Goal: Transaction & Acquisition: Purchase product/service

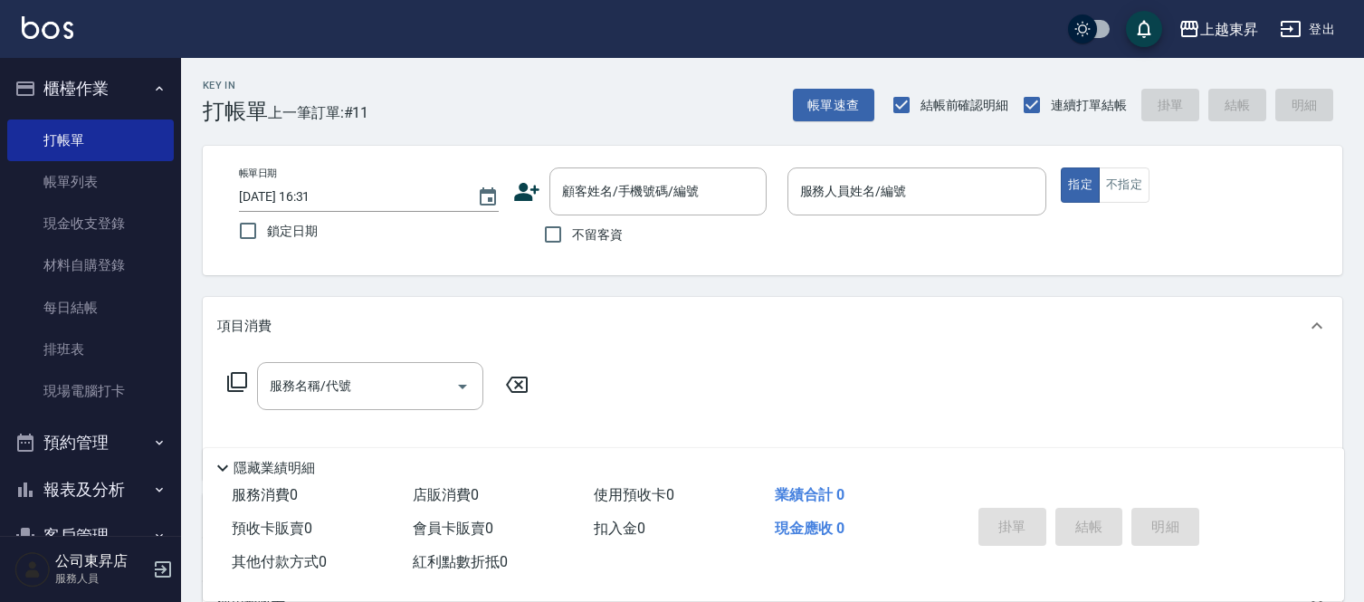
scroll to position [100, 0]
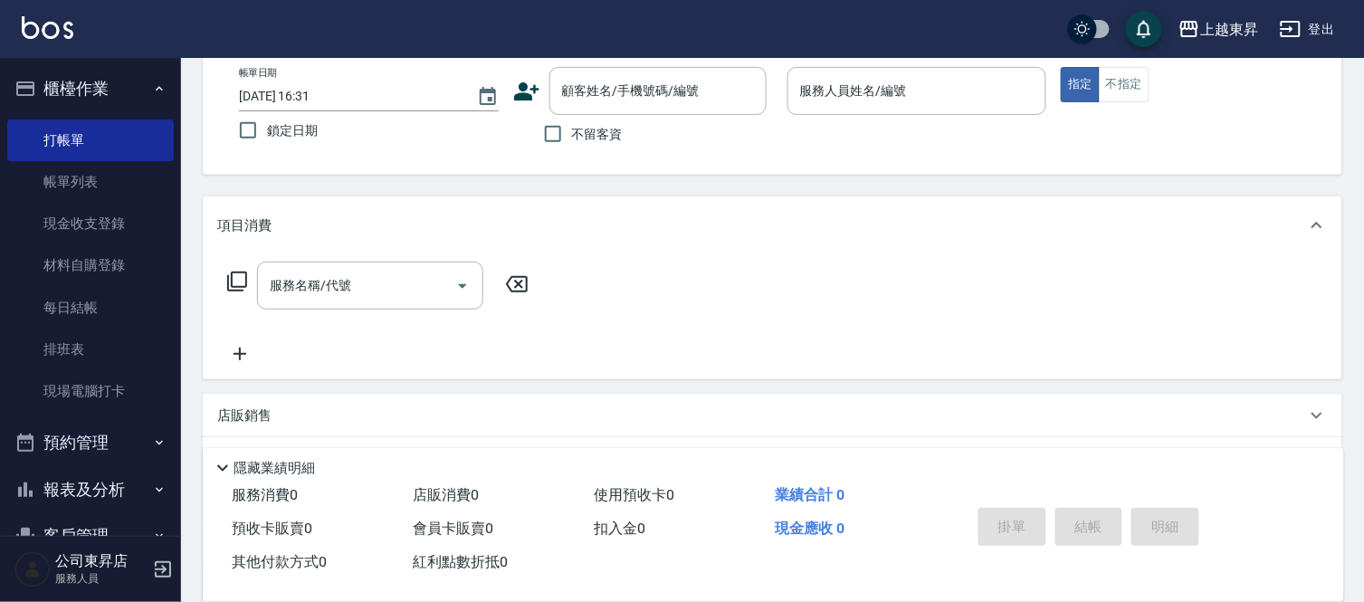
click at [1093, 24] on input "checkbox" at bounding box center [1082, 28] width 87 height 29
checkbox input "true"
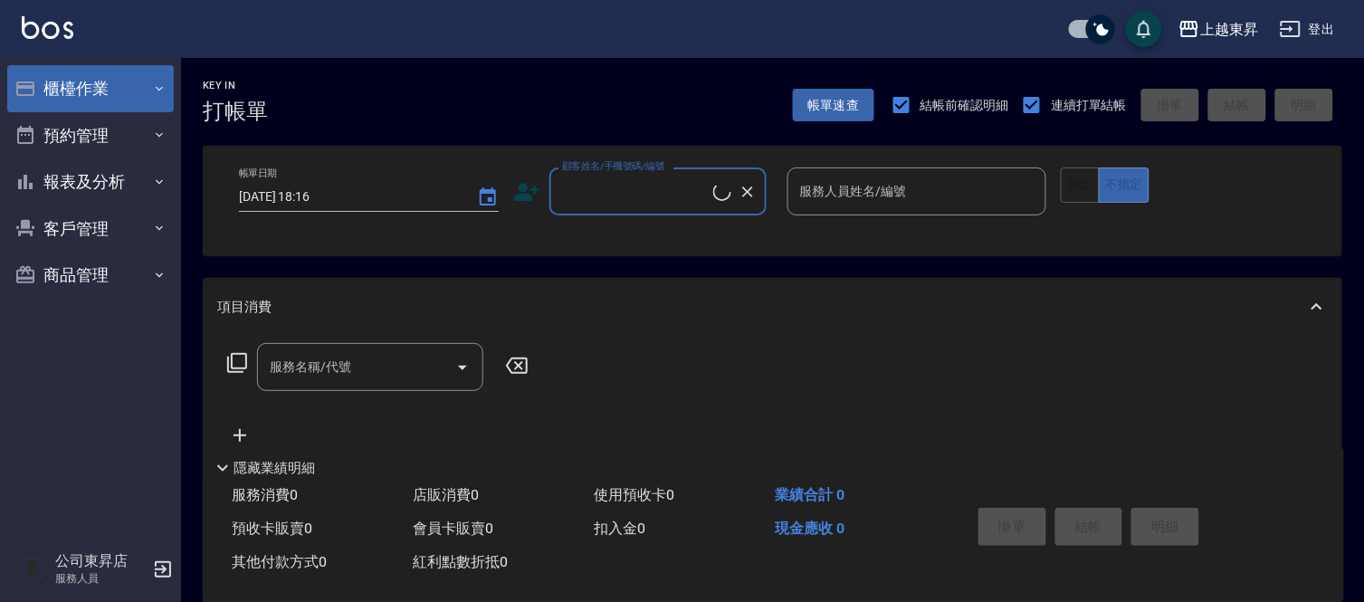
click at [104, 84] on button "櫃檯作業" at bounding box center [90, 88] width 167 height 47
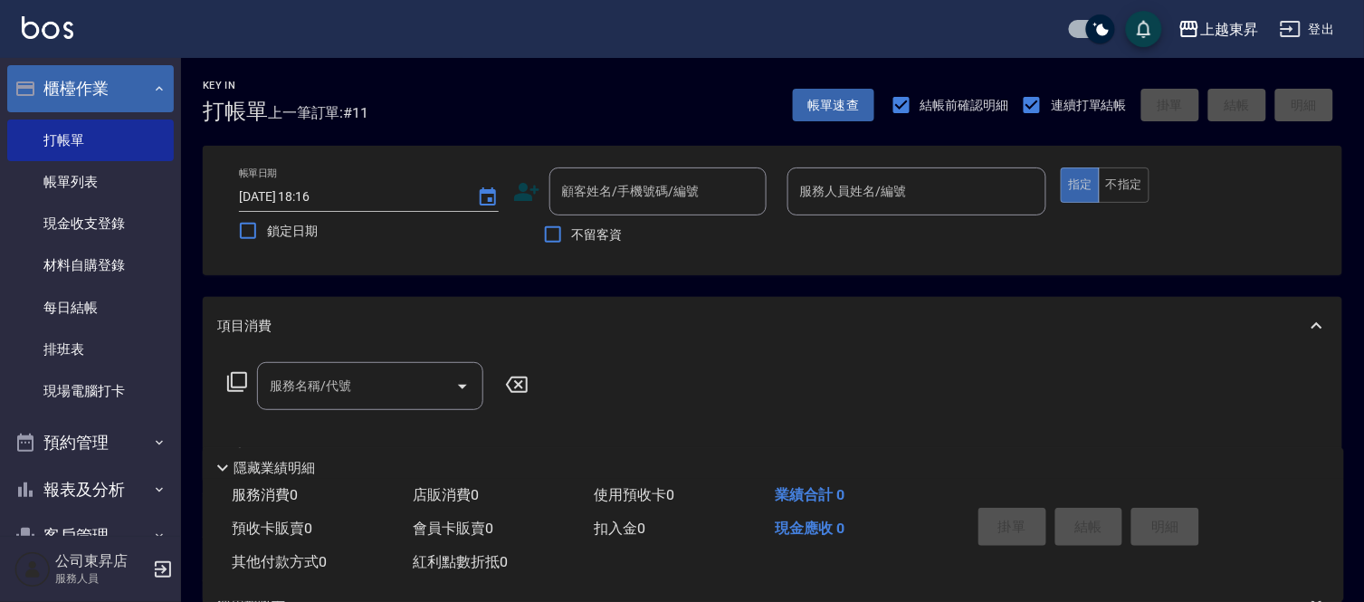
click at [116, 72] on button "櫃檯作業" at bounding box center [90, 88] width 167 height 47
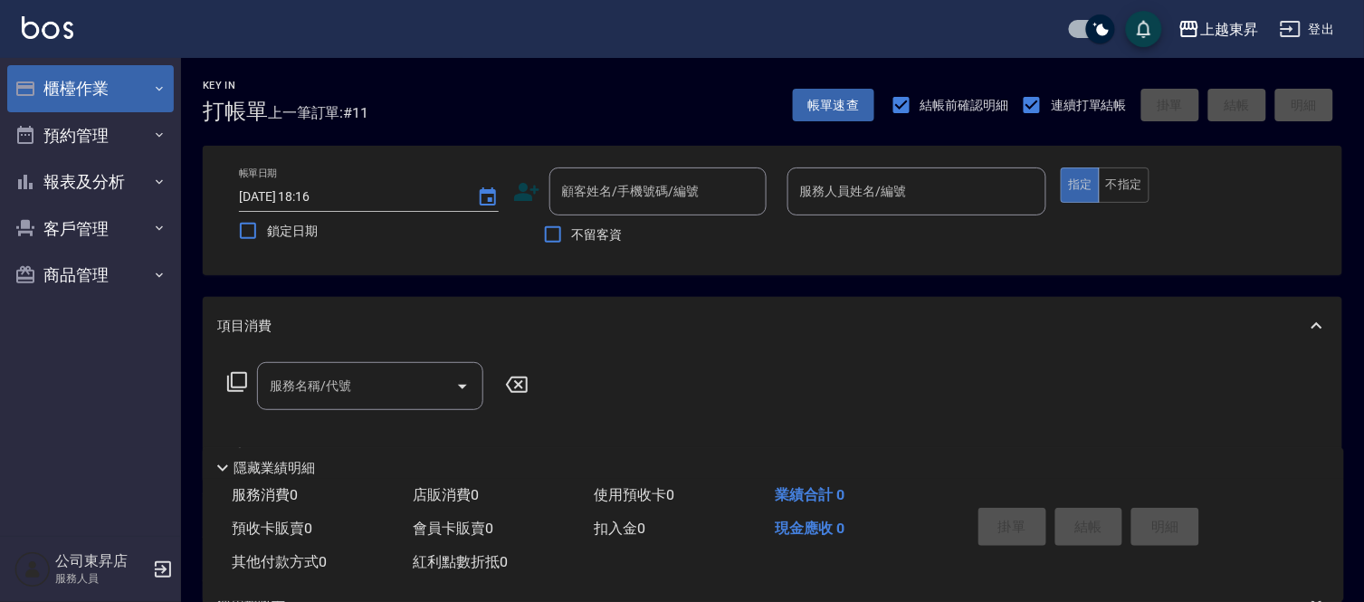
click at [113, 73] on button "櫃檯作業" at bounding box center [90, 88] width 167 height 47
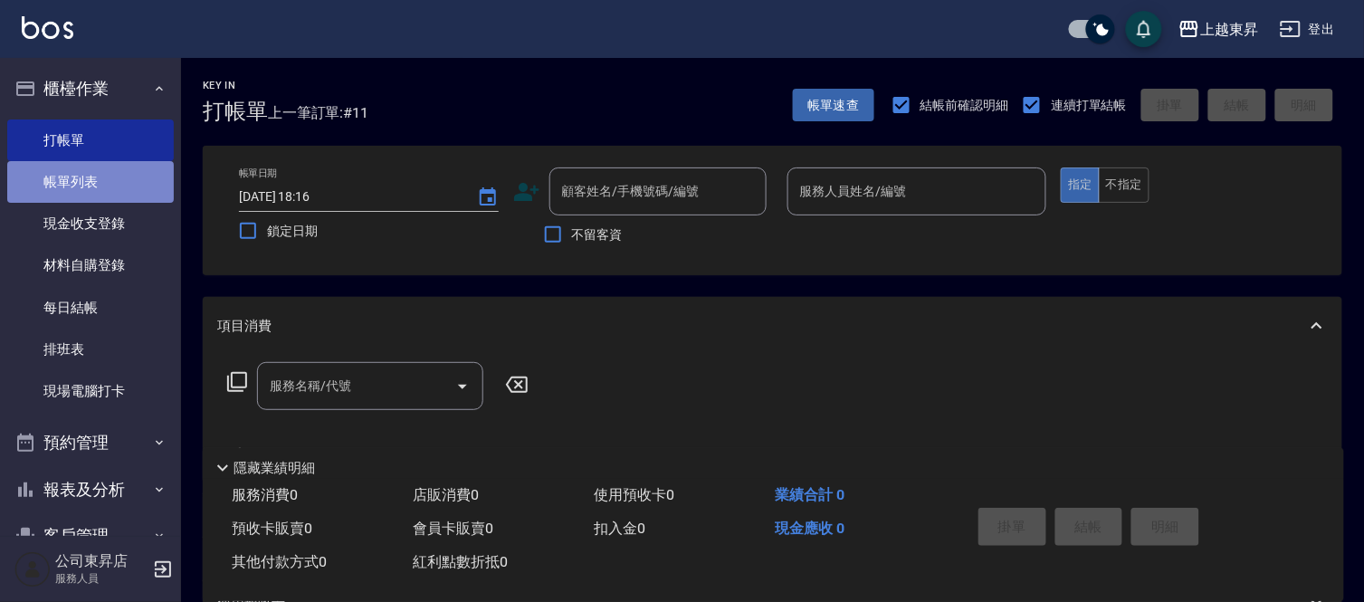
click at [127, 195] on link "帳單列表" at bounding box center [90, 182] width 167 height 42
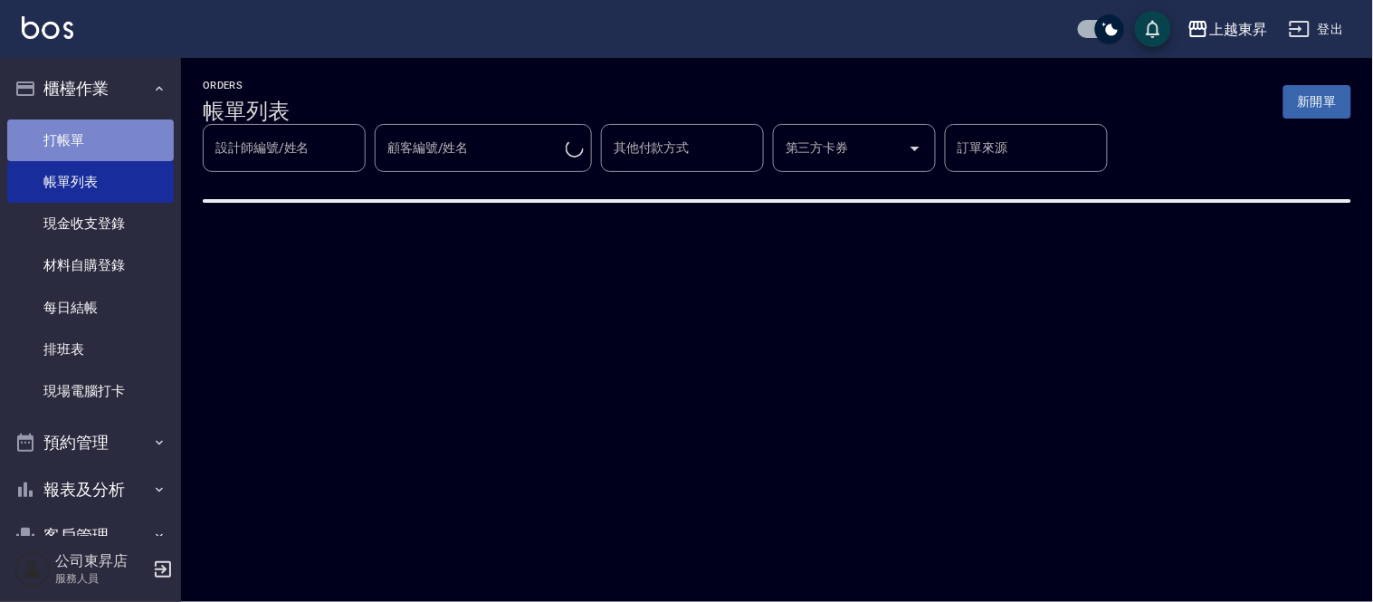
click at [127, 138] on link "打帳單" at bounding box center [90, 140] width 167 height 42
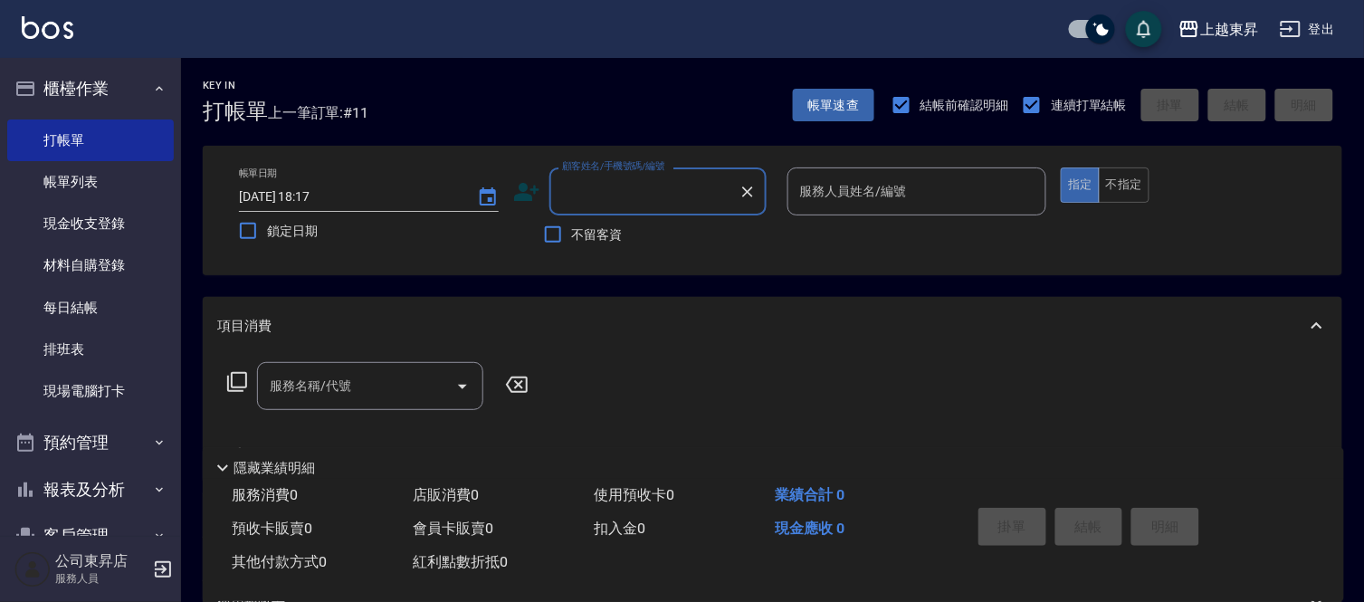
click at [567, 202] on input "顧客姓名/手機號碼/編號" at bounding box center [644, 192] width 174 height 32
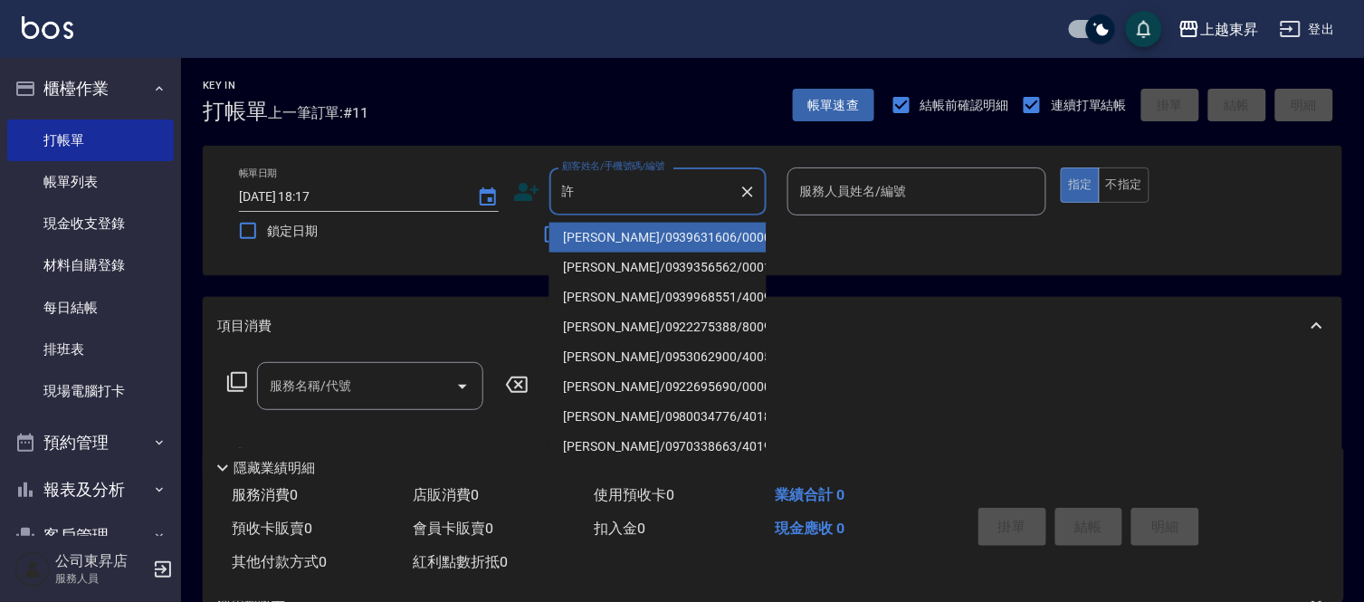
click at [582, 250] on li "許曉萍/0939631606/00004" at bounding box center [657, 238] width 217 height 30
type input "許曉萍/0939631606/00004"
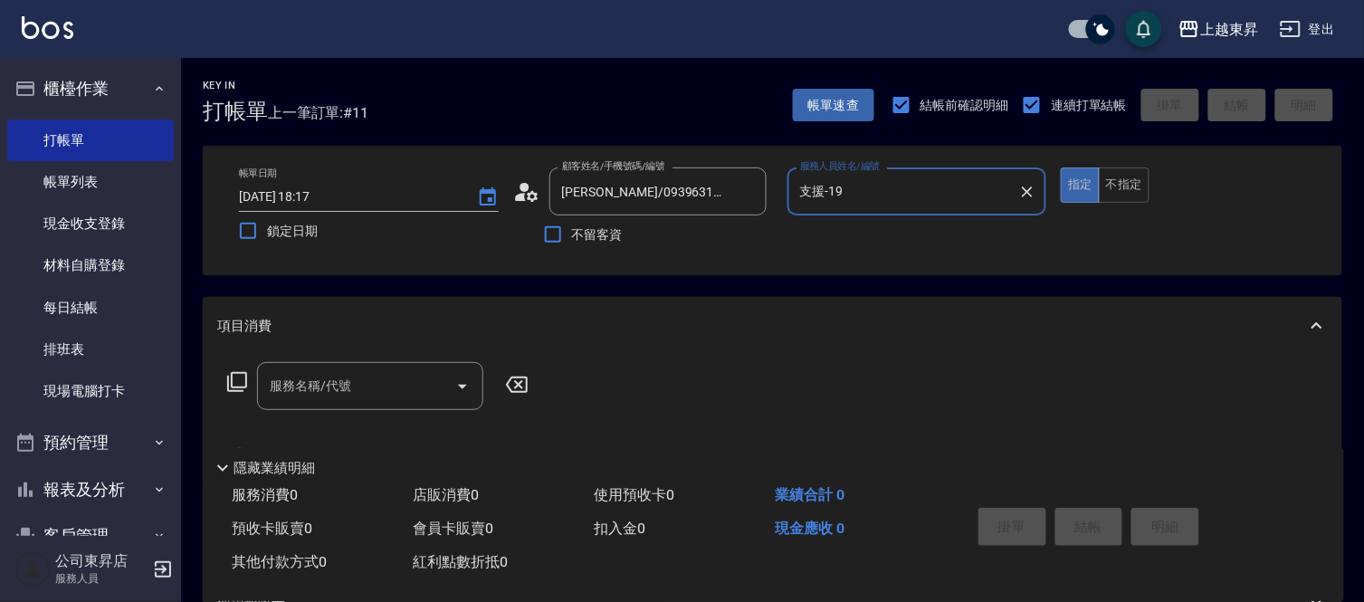
type input "支援-19"
click at [740, 192] on icon "Clear" at bounding box center [748, 192] width 18 height 18
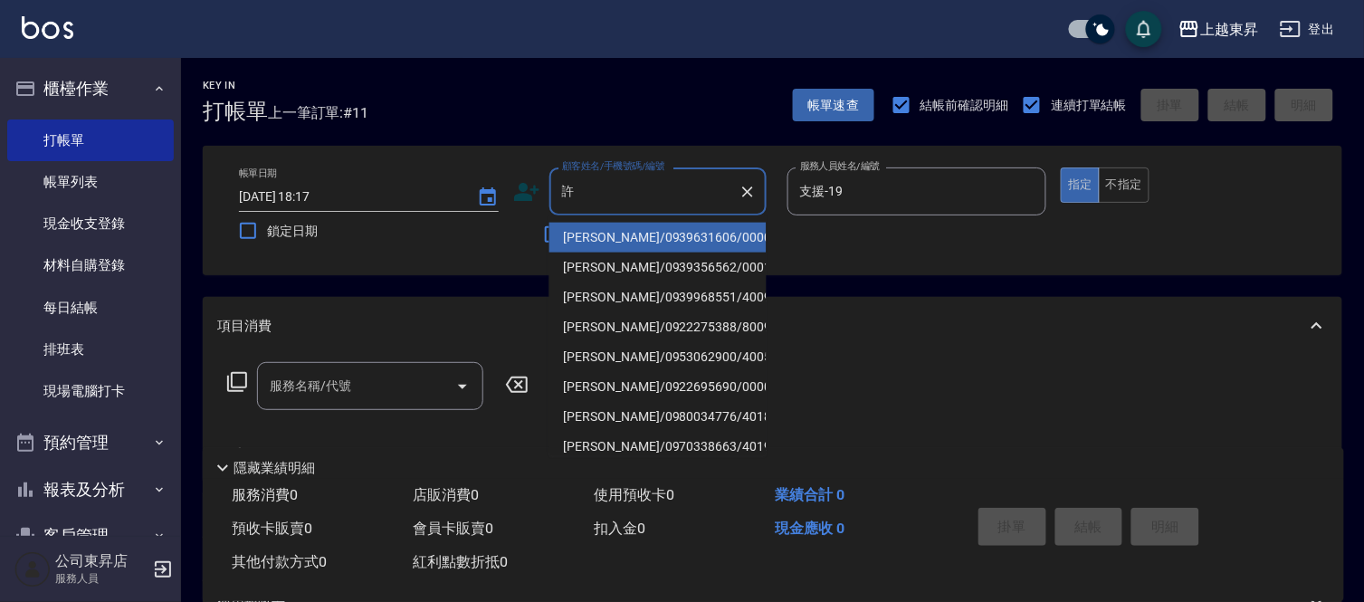
click at [649, 257] on li "許曉芩/0939356562/00011" at bounding box center [657, 268] width 217 height 30
type input "許曉芩/0939356562/00011"
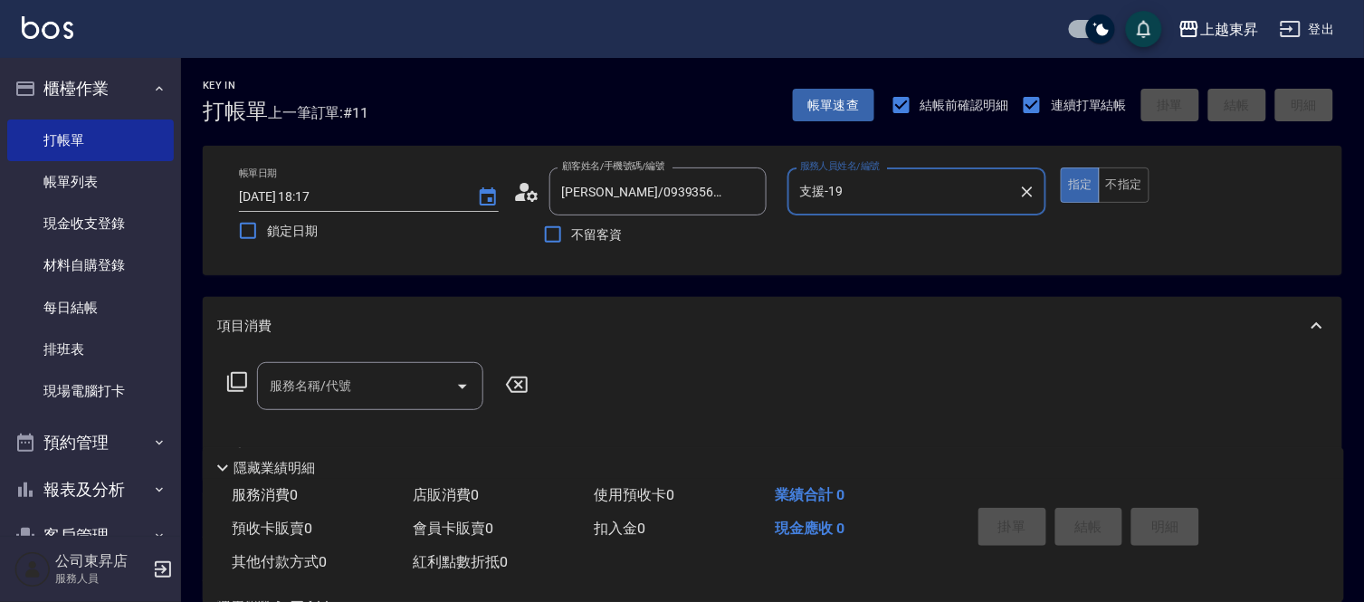
click at [418, 381] on input "服務名稱/代號" at bounding box center [356, 386] width 183 height 32
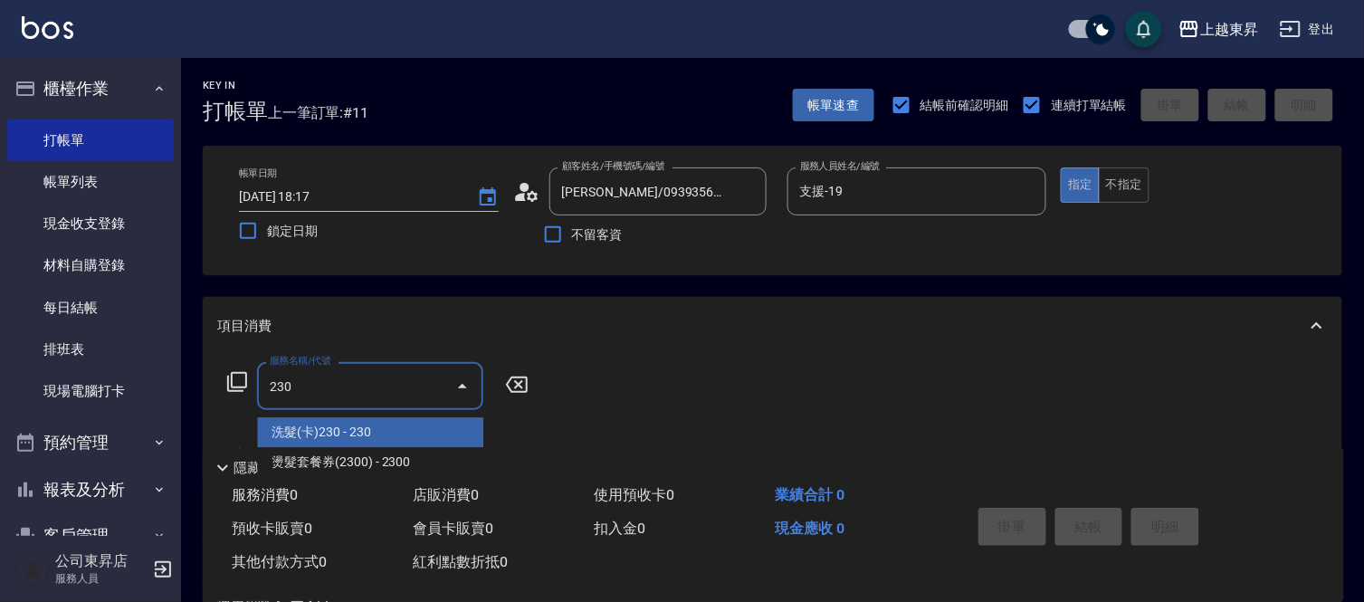
type input "洗髮(卡)230(224)"
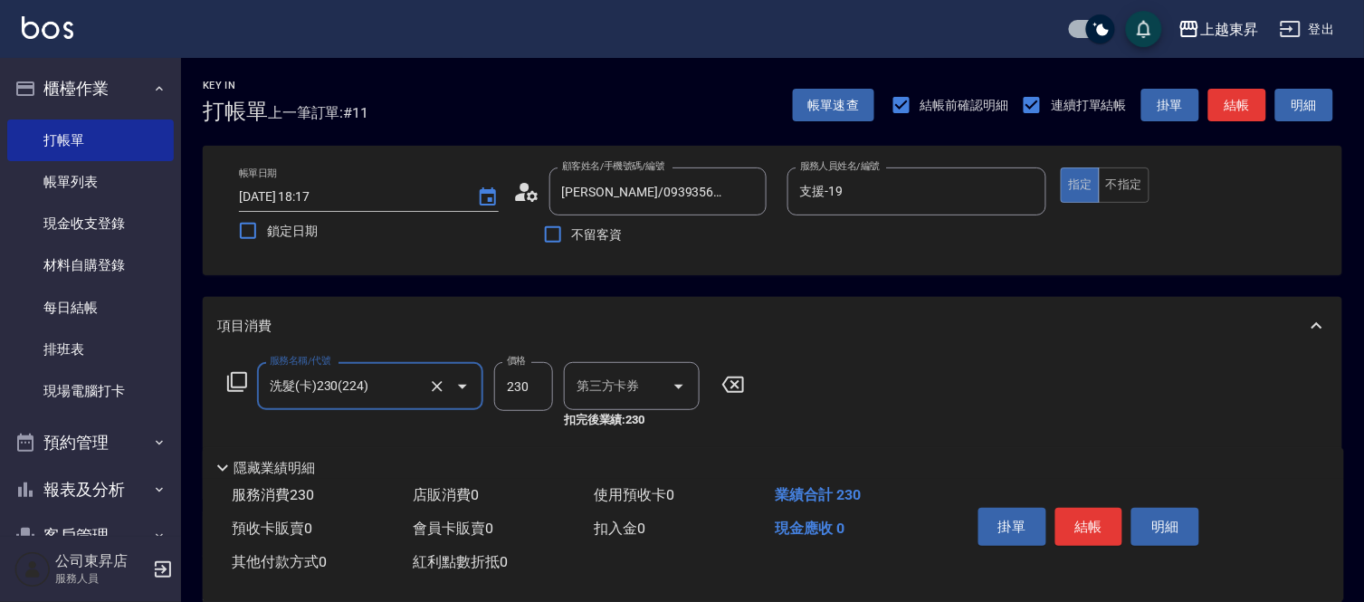
type input "舊有卡券"
type input "洗髮(卡)230(224)"
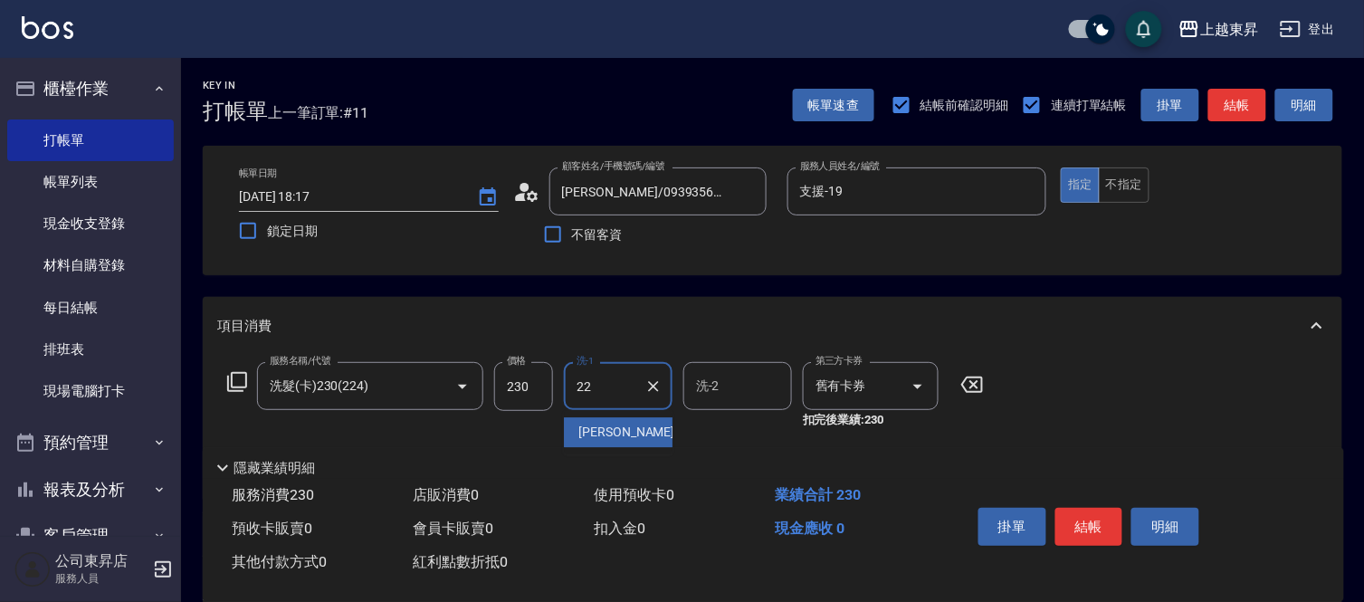
type input "張方漪-22"
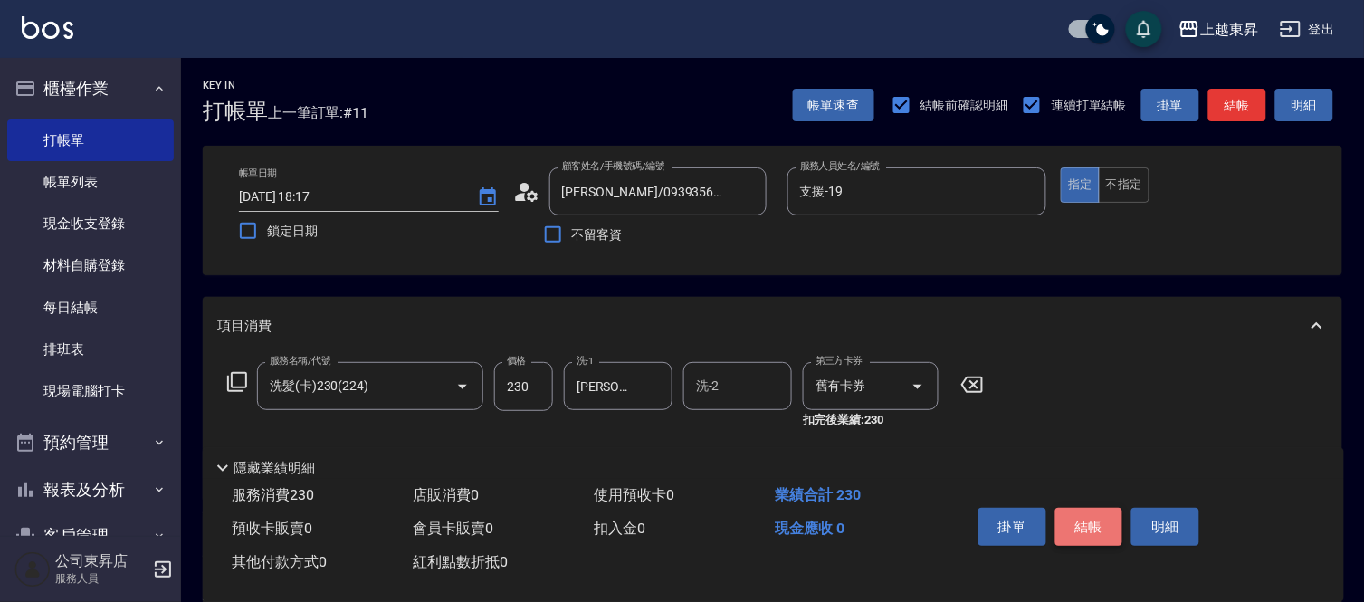
click at [1098, 536] on button "結帳" at bounding box center [1089, 527] width 68 height 38
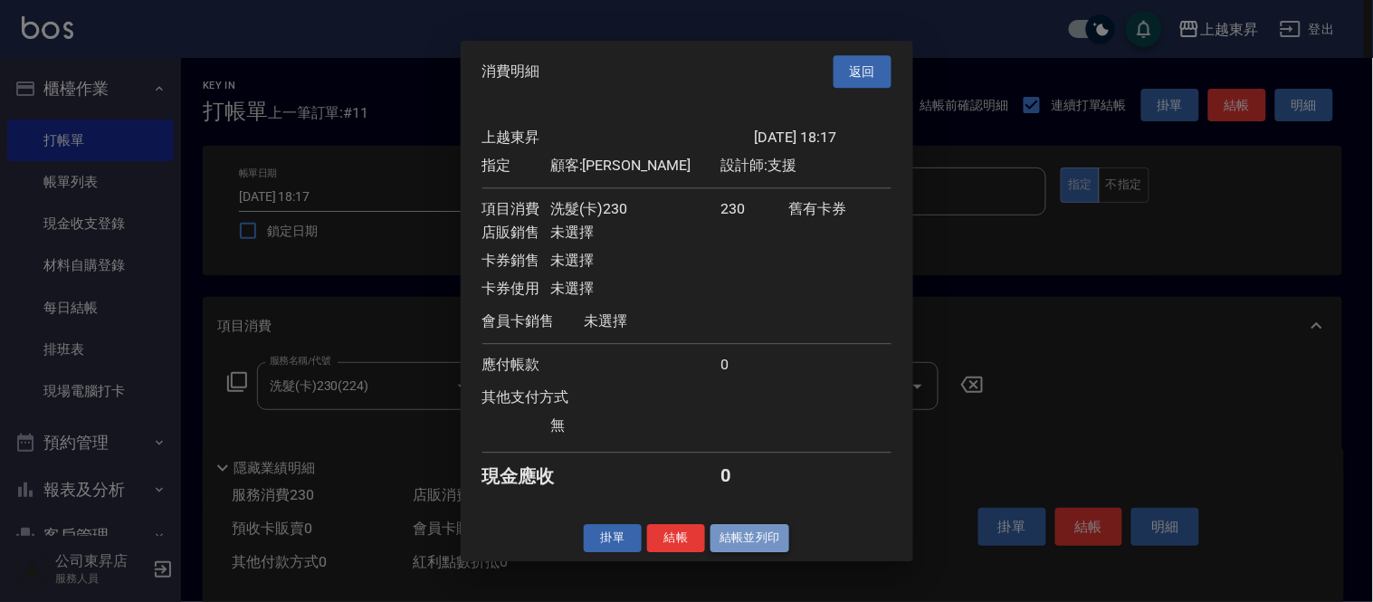
click at [758, 546] on button "結帳並列印" at bounding box center [749, 538] width 79 height 28
